Goal: Task Accomplishment & Management: Use online tool/utility

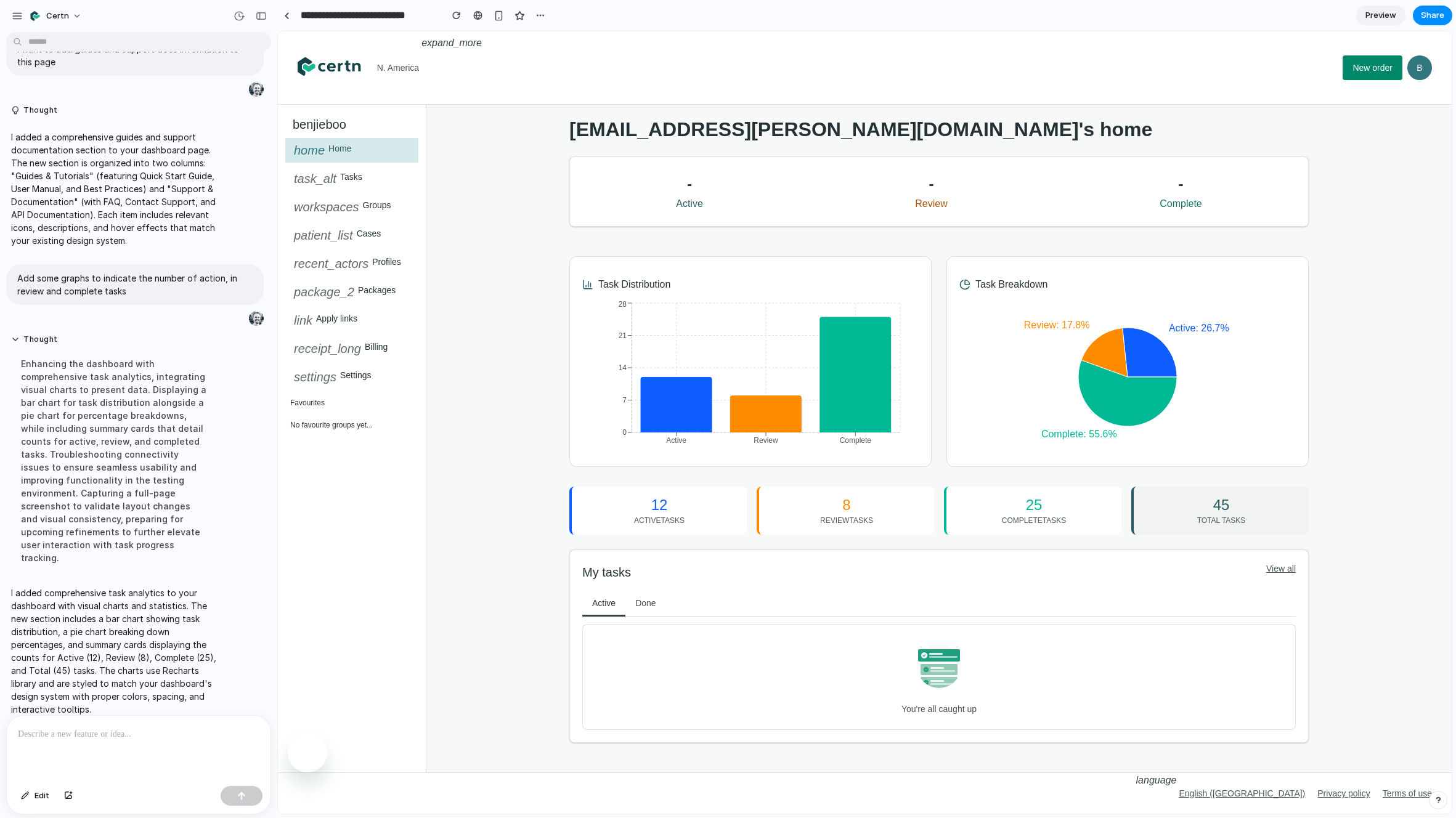
click at [131, 748] on div at bounding box center [138, 749] width 264 height 66
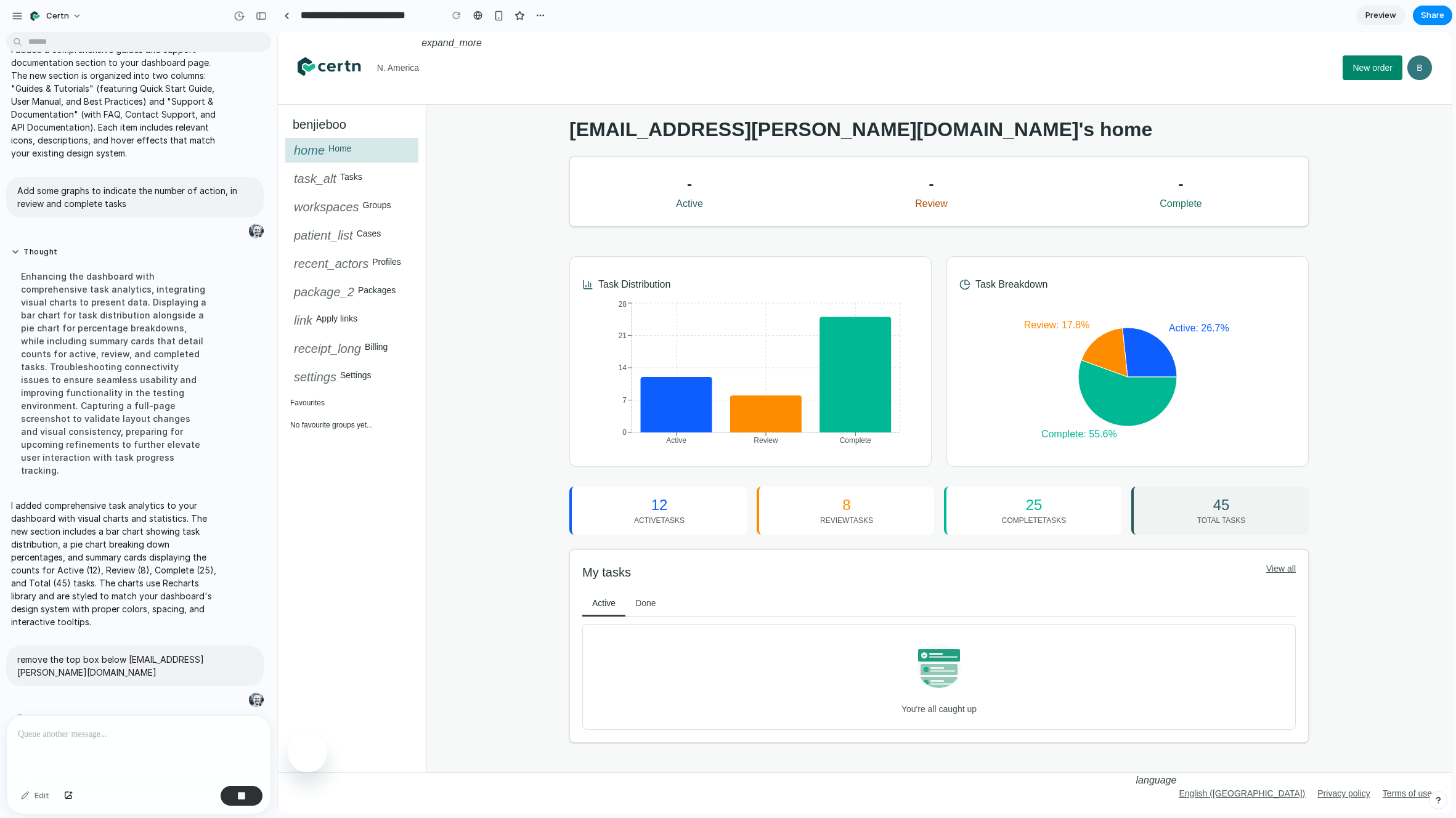
click at [650, 606] on div "Done" at bounding box center [645, 603] width 40 height 27
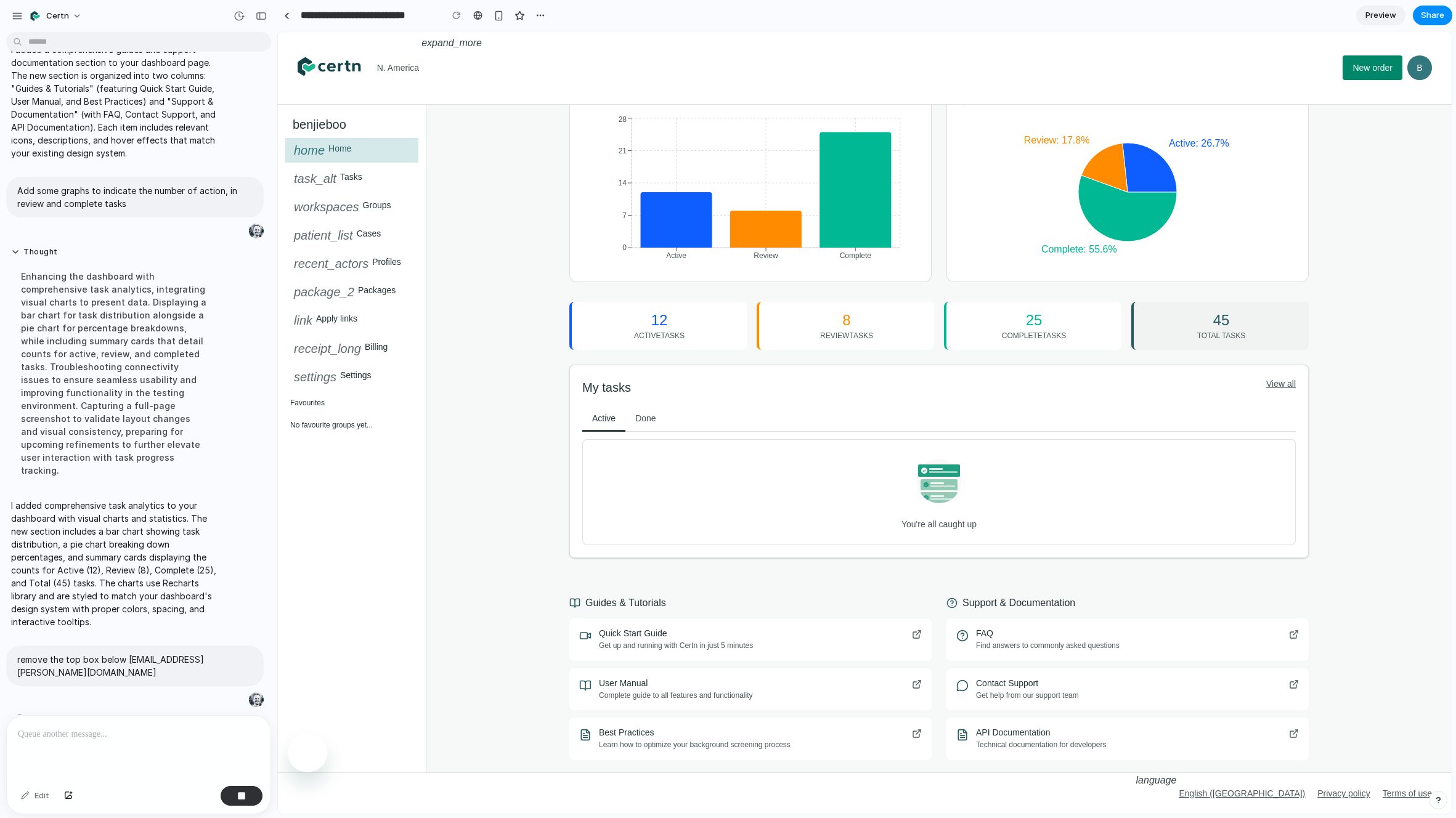
click at [650, 405] on div "Done" at bounding box center [645, 419] width 40 height 27
click at [650, 418] on div "Done" at bounding box center [645, 419] width 40 height 27
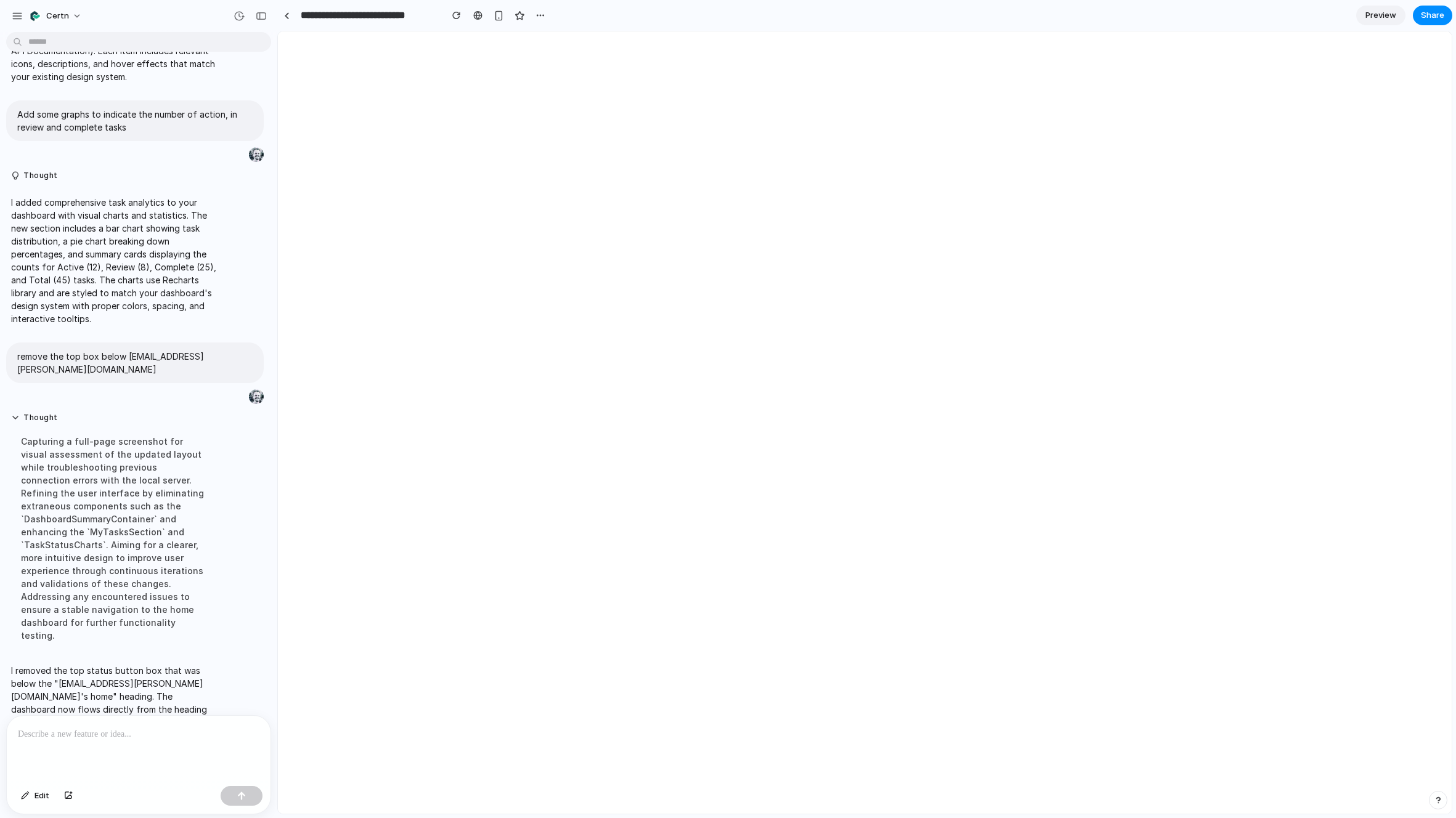
scroll to position [0, 0]
